Goal: Find specific page/section: Find specific page/section

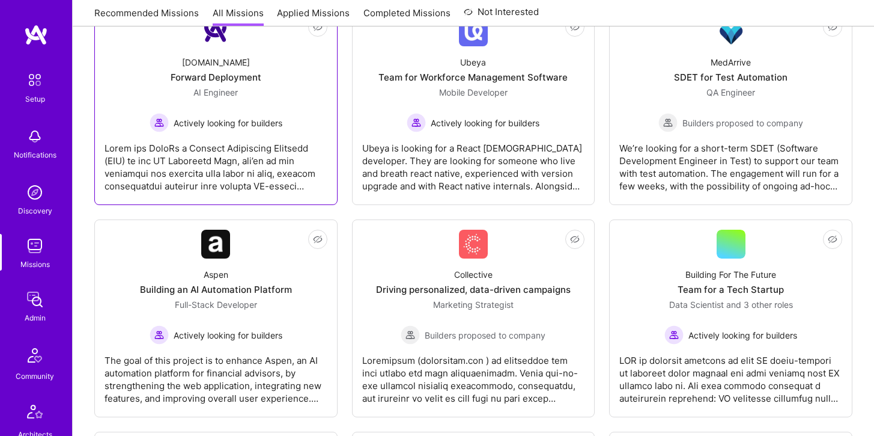
scroll to position [445, 0]
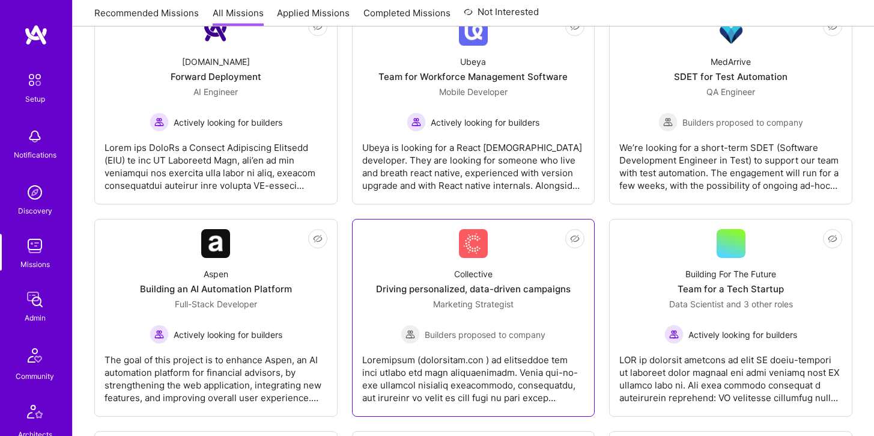
click at [468, 279] on div "Collective" at bounding box center [473, 273] width 38 height 13
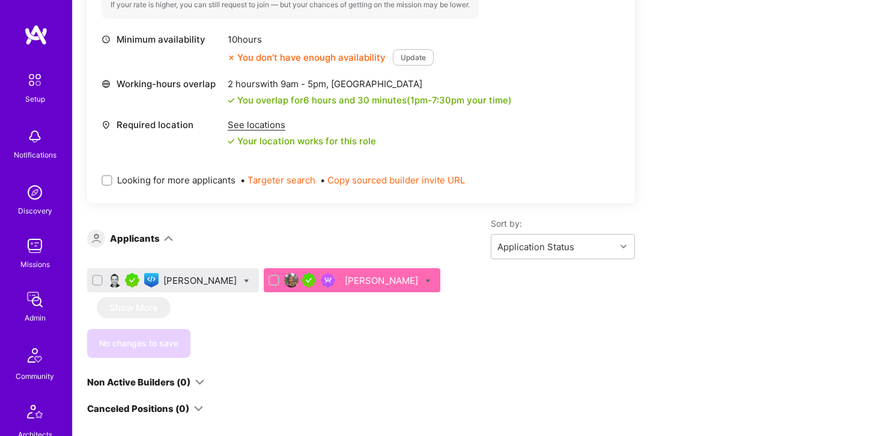
scroll to position [553, 0]
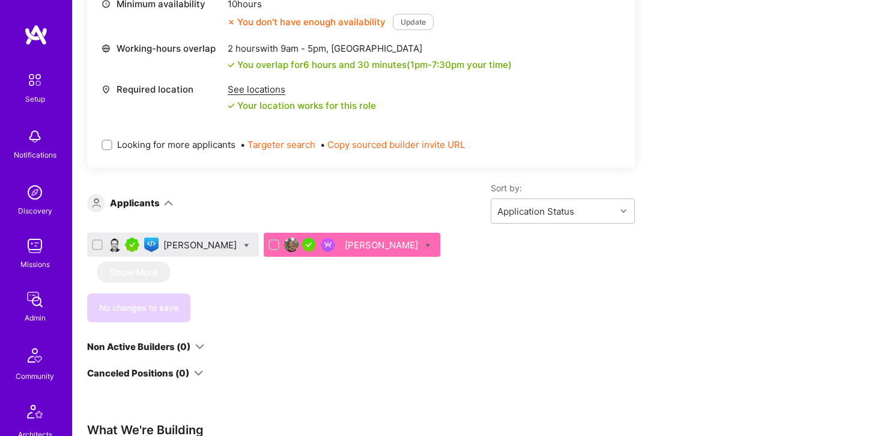
click at [210, 244] on div "[PERSON_NAME]" at bounding box center [201, 245] width 76 height 13
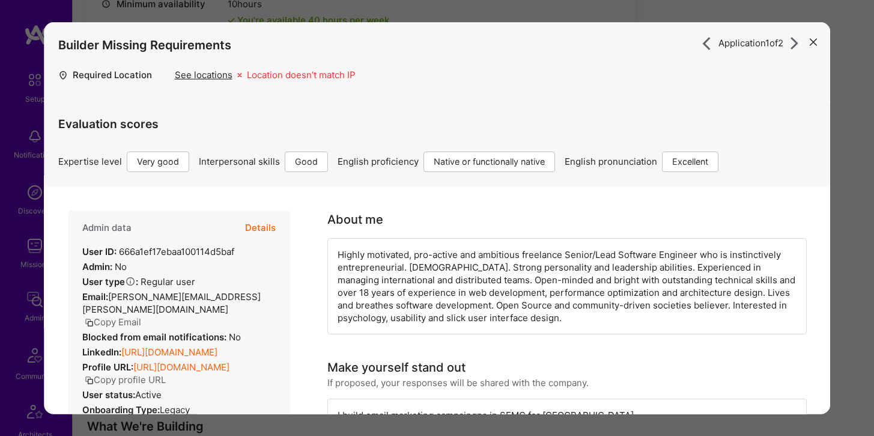
click at [261, 222] on button "Details" at bounding box center [260, 227] width 31 height 35
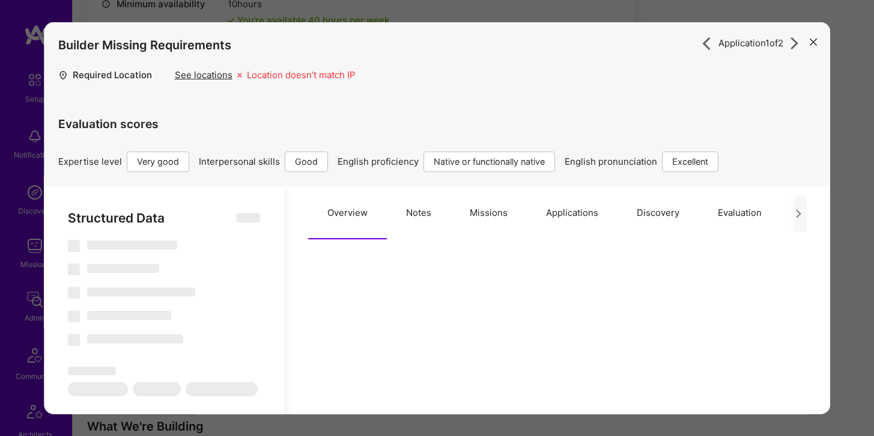
click at [429, 213] on button "Notes" at bounding box center [419, 212] width 64 height 53
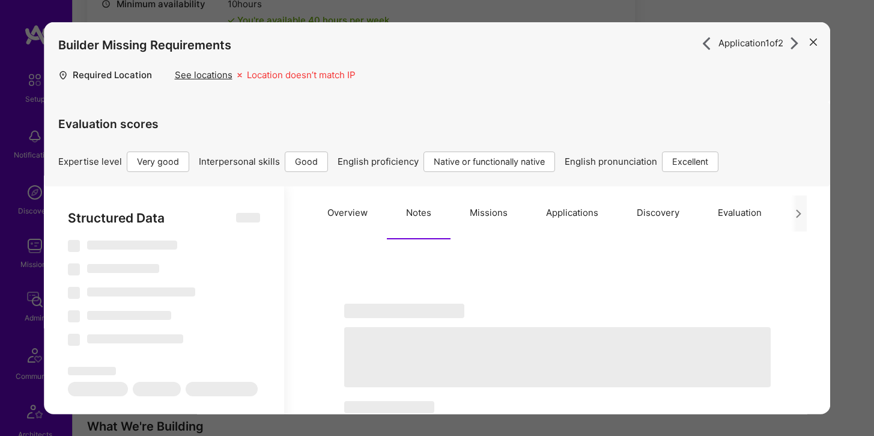
click at [472, 212] on button "Missions" at bounding box center [489, 212] width 76 height 53
select select "Right Now"
select select "5"
select select "4"
select select "7"
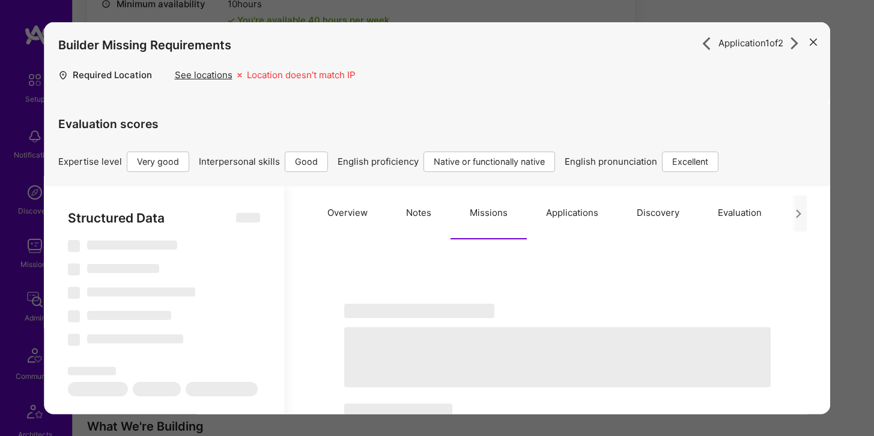
select select "7"
select select "PL"
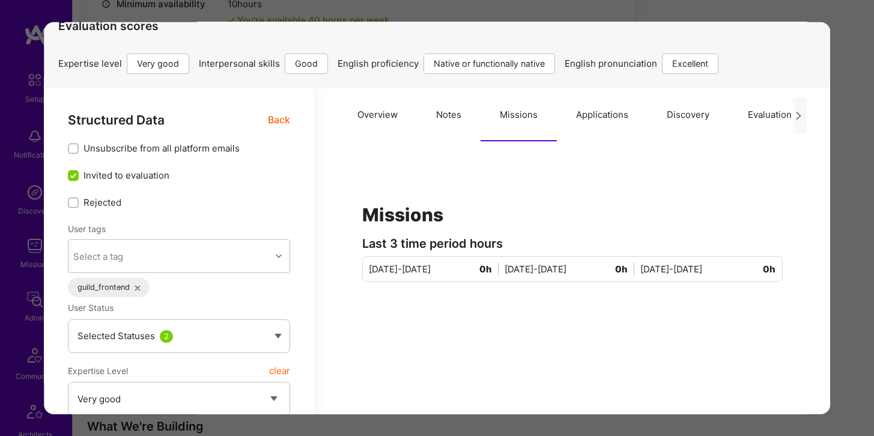
scroll to position [14, 0]
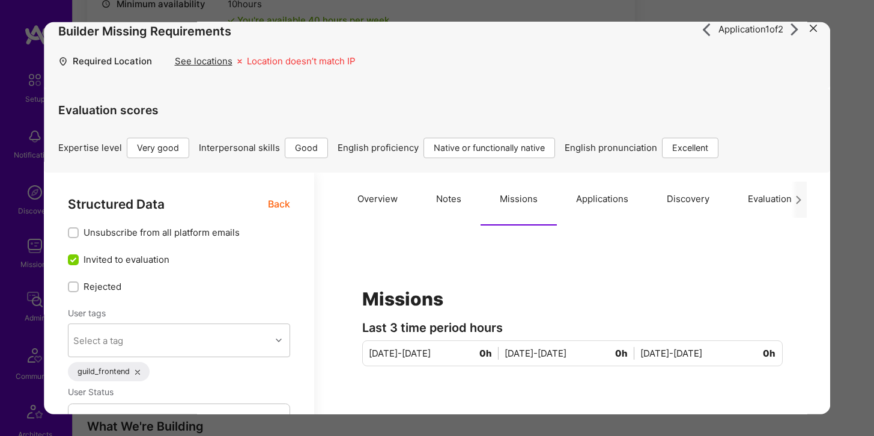
click at [588, 201] on button "Applications" at bounding box center [602, 198] width 91 height 53
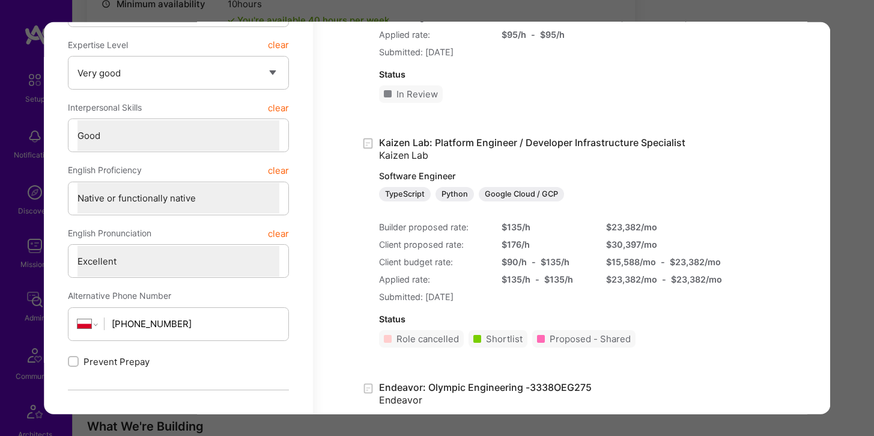
scroll to position [431, 0]
